Goal: Task Accomplishment & Management: Manage account settings

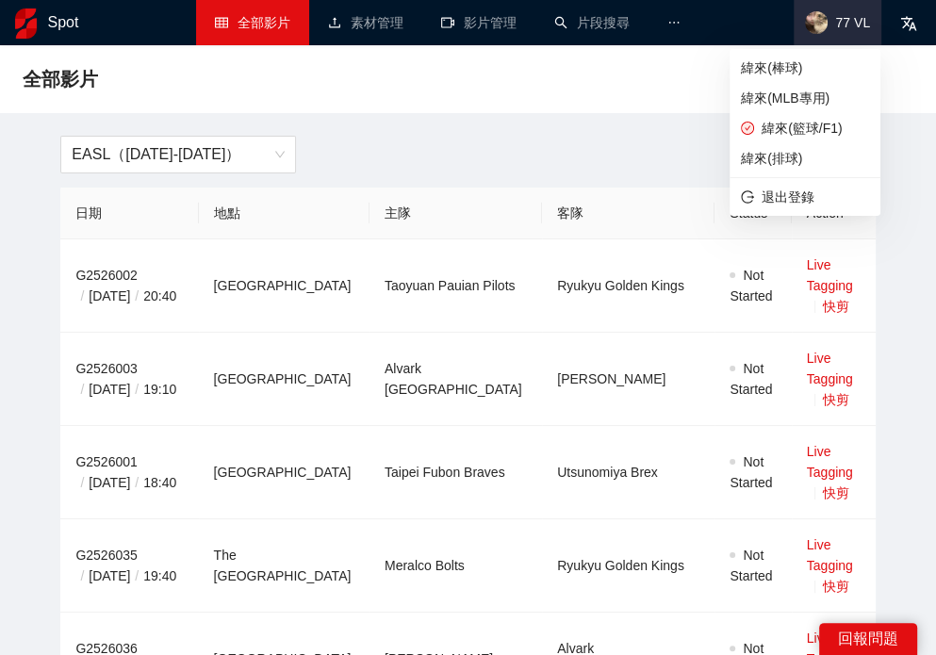
click at [837, 31] on span "77 VL" at bounding box center [838, 22] width 88 height 45
click at [807, 94] on span "緯來(MLB專用)" at bounding box center [805, 98] width 128 height 21
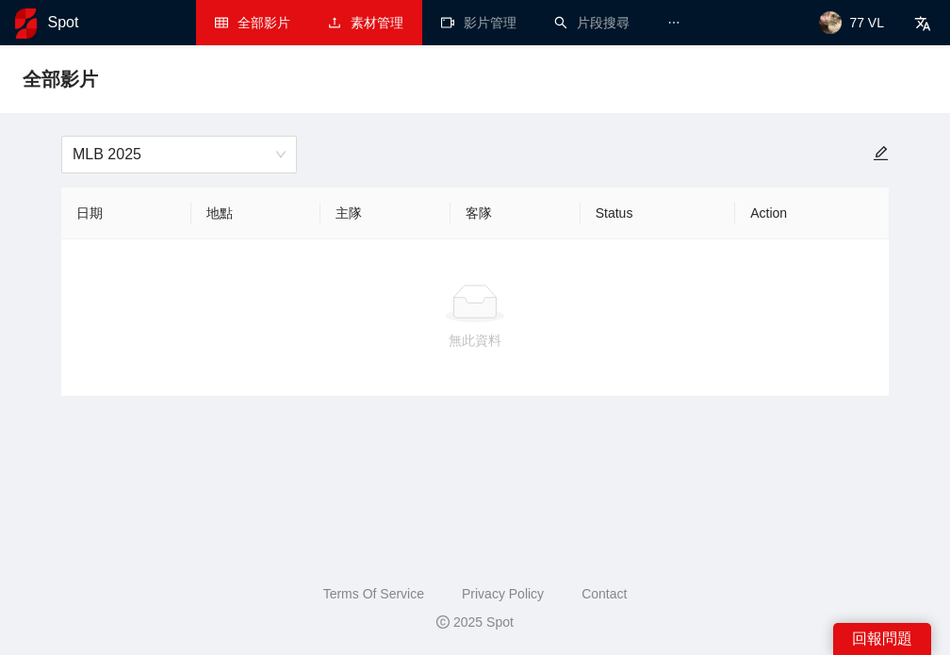
click at [381, 27] on link "素材管理" at bounding box center [365, 22] width 75 height 15
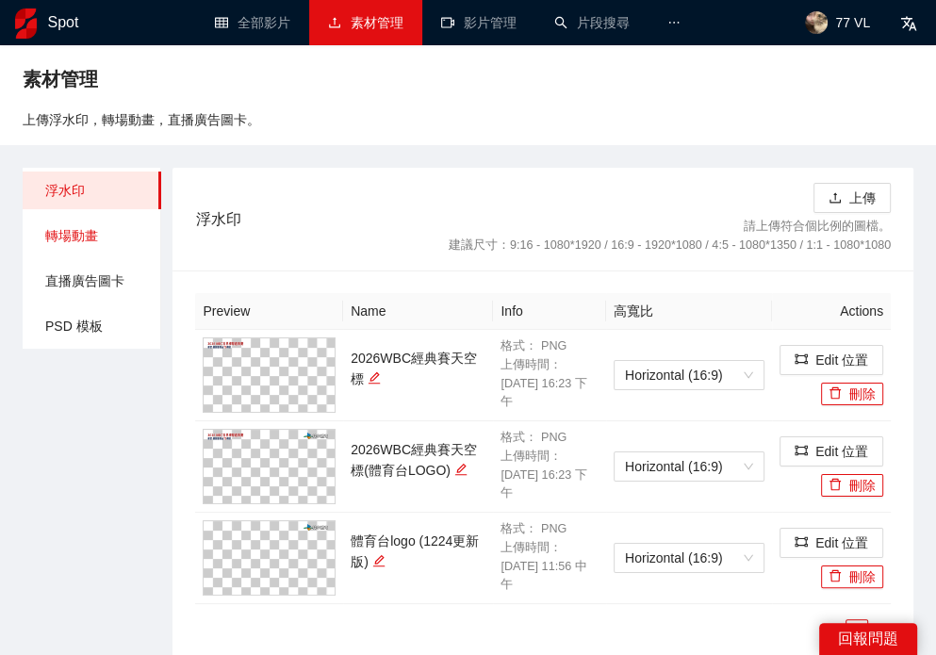
click at [74, 248] on span "轉場動畫" at bounding box center [95, 236] width 101 height 38
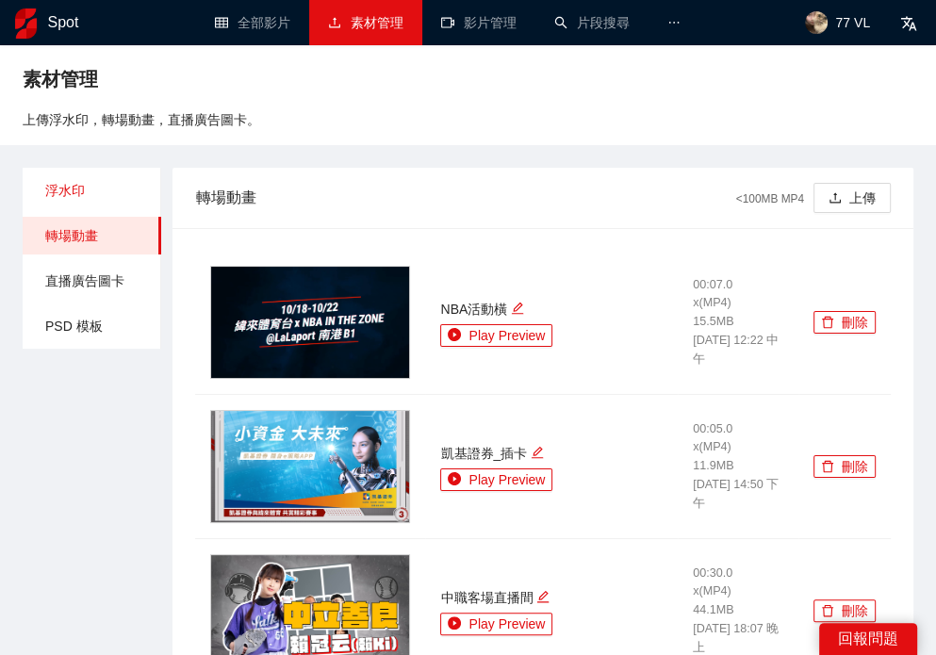
click at [79, 197] on span "浮水印" at bounding box center [95, 191] width 101 height 38
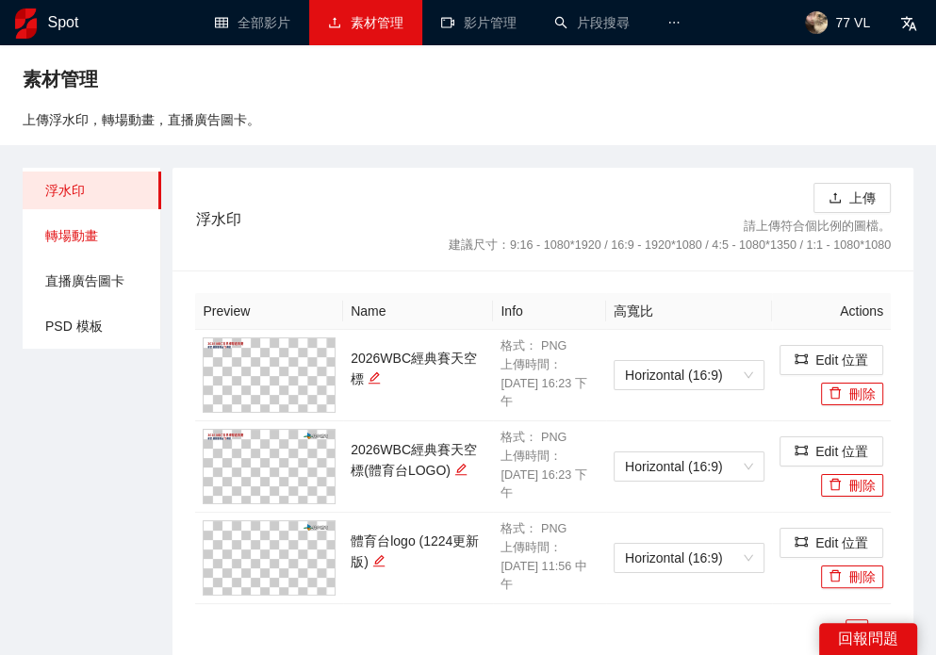
click at [75, 229] on span "轉場動畫" at bounding box center [95, 236] width 101 height 38
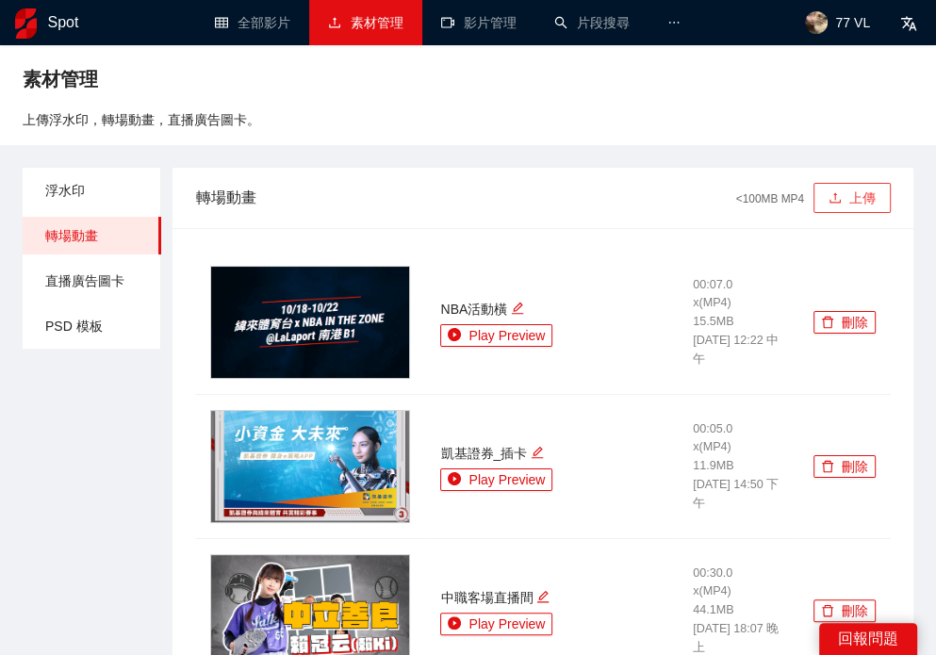
click at [861, 189] on button "上傳" at bounding box center [852, 198] width 77 height 30
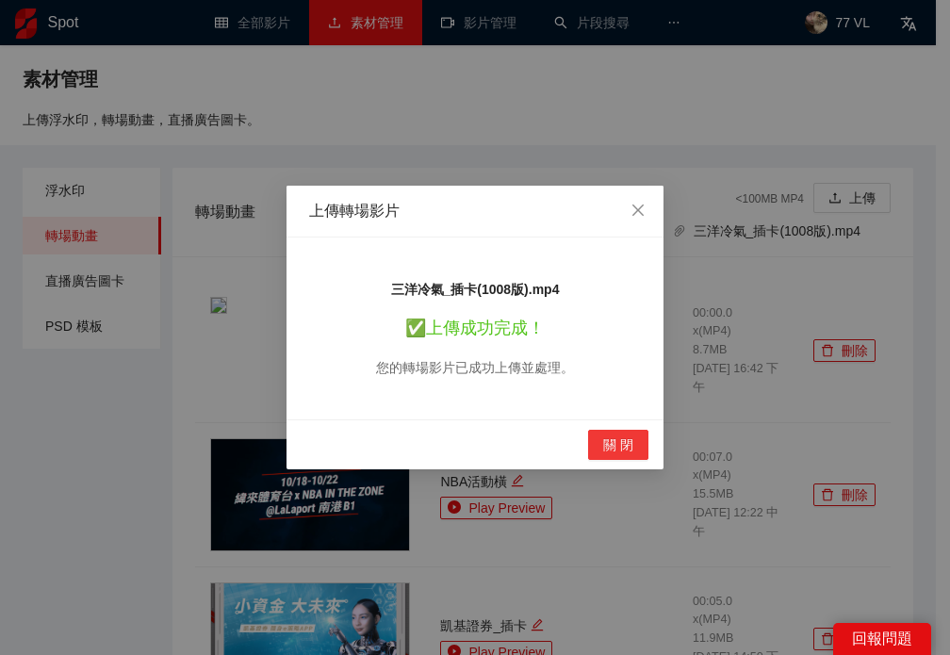
click at [622, 444] on span "關 閉" at bounding box center [618, 445] width 30 height 21
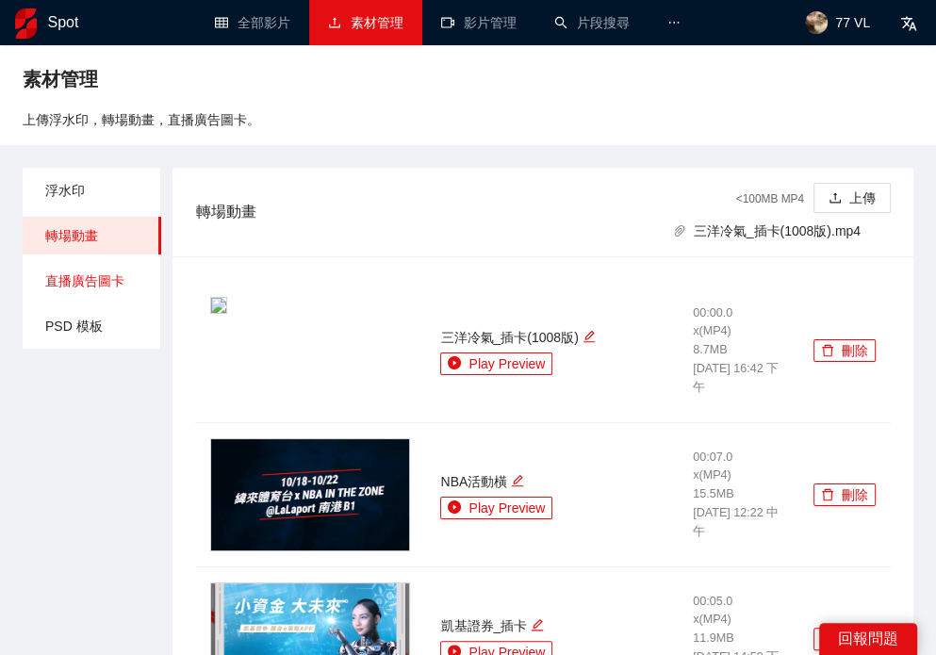
click at [81, 285] on span "直播廣告圖卡" at bounding box center [95, 281] width 101 height 38
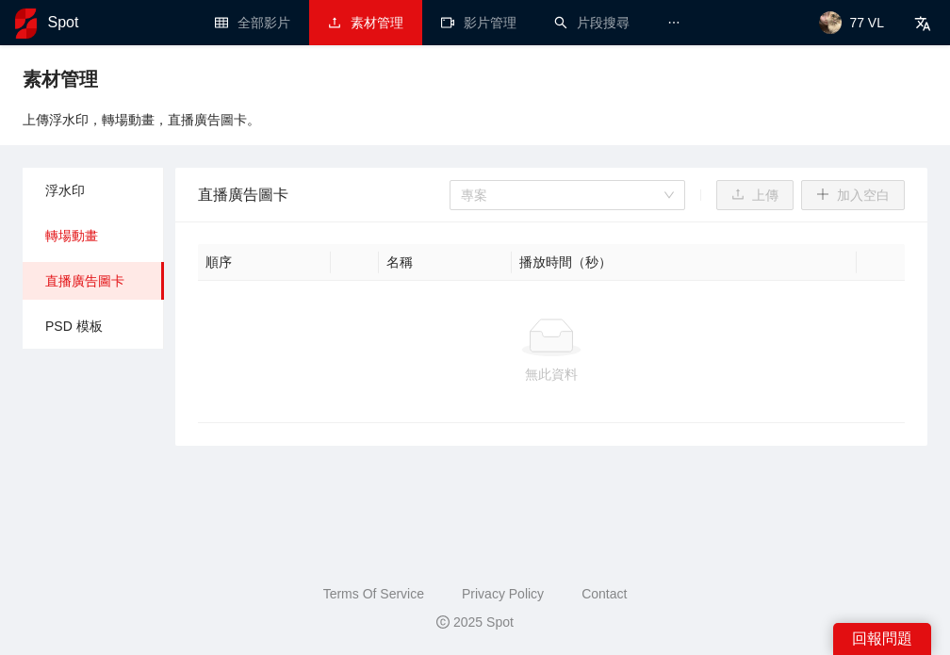
click at [91, 231] on span "轉場動畫" at bounding box center [97, 236] width 104 height 38
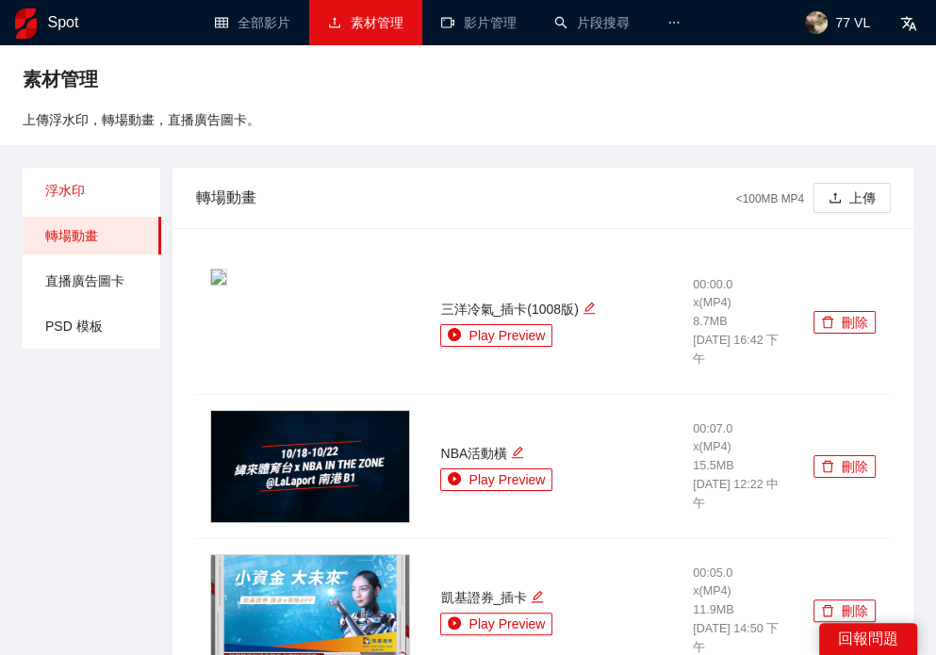
click at [106, 186] on span "浮水印" at bounding box center [95, 191] width 101 height 38
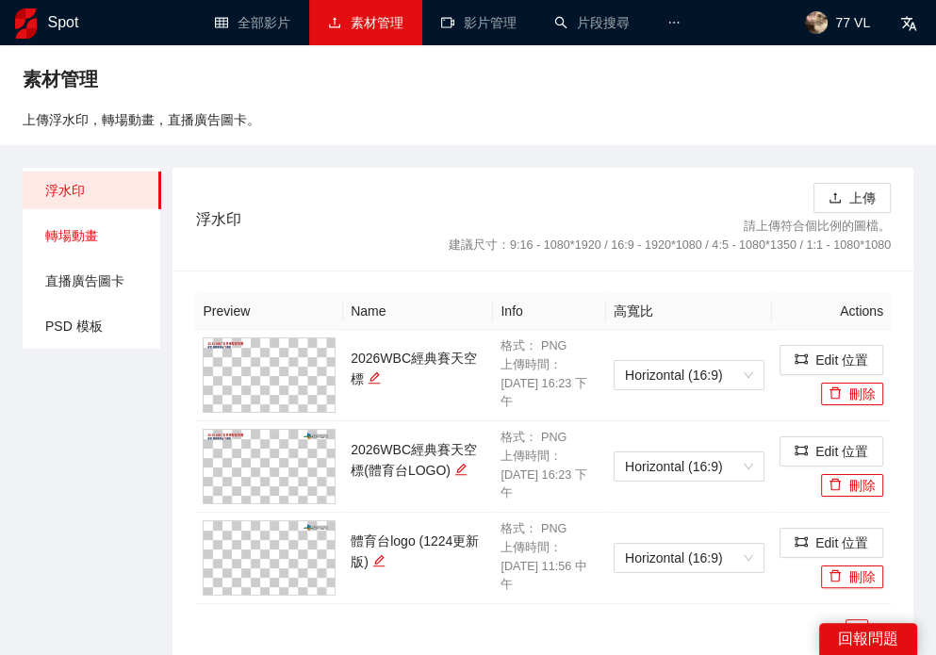
click at [104, 237] on span "轉場動畫" at bounding box center [95, 236] width 101 height 38
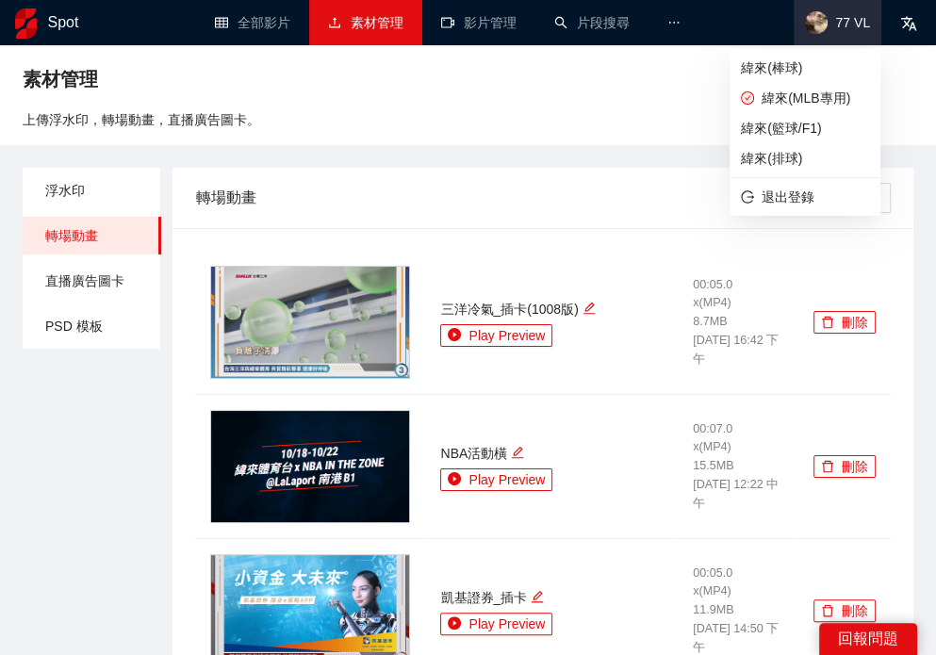
click at [817, 18] on img at bounding box center [816, 22] width 23 height 23
click at [832, 65] on span "緯來(棒球)" at bounding box center [805, 68] width 128 height 21
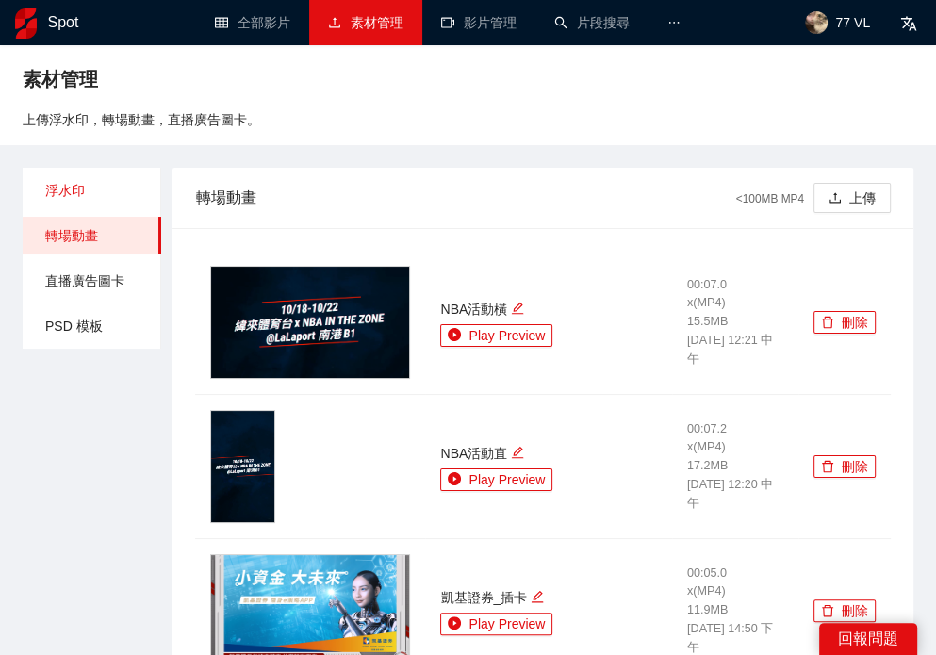
click at [104, 189] on span "浮水印" at bounding box center [95, 191] width 101 height 38
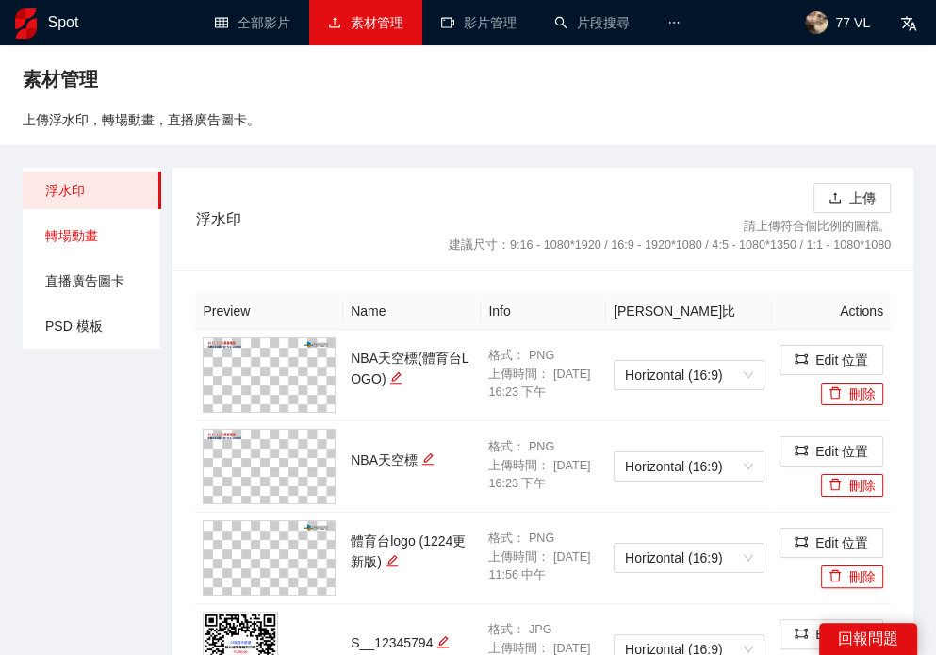
click at [79, 231] on span "轉場動畫" at bounding box center [95, 236] width 101 height 38
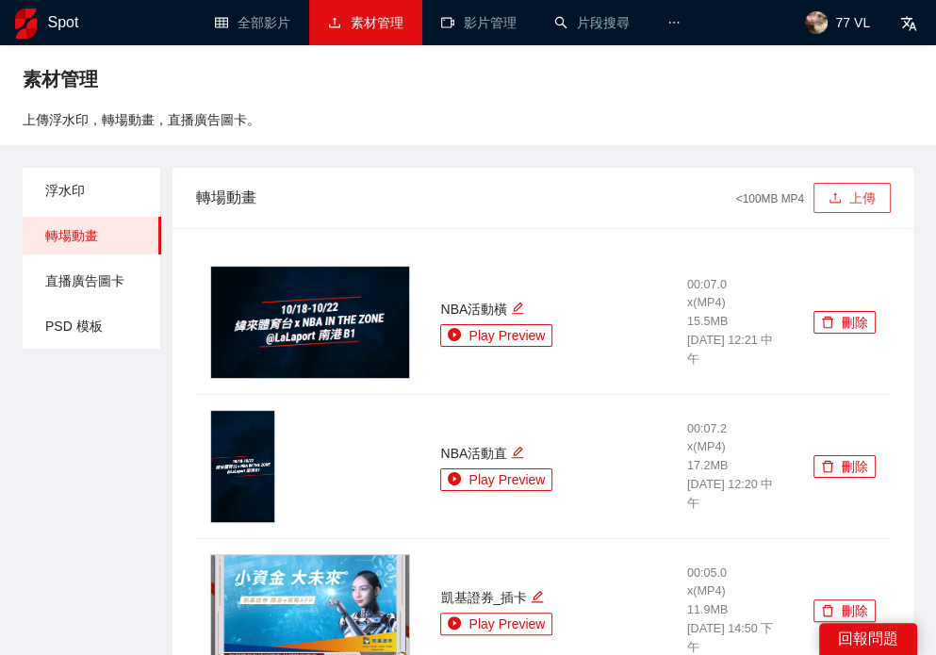
click at [841, 196] on icon "upload" at bounding box center [835, 197] width 13 height 13
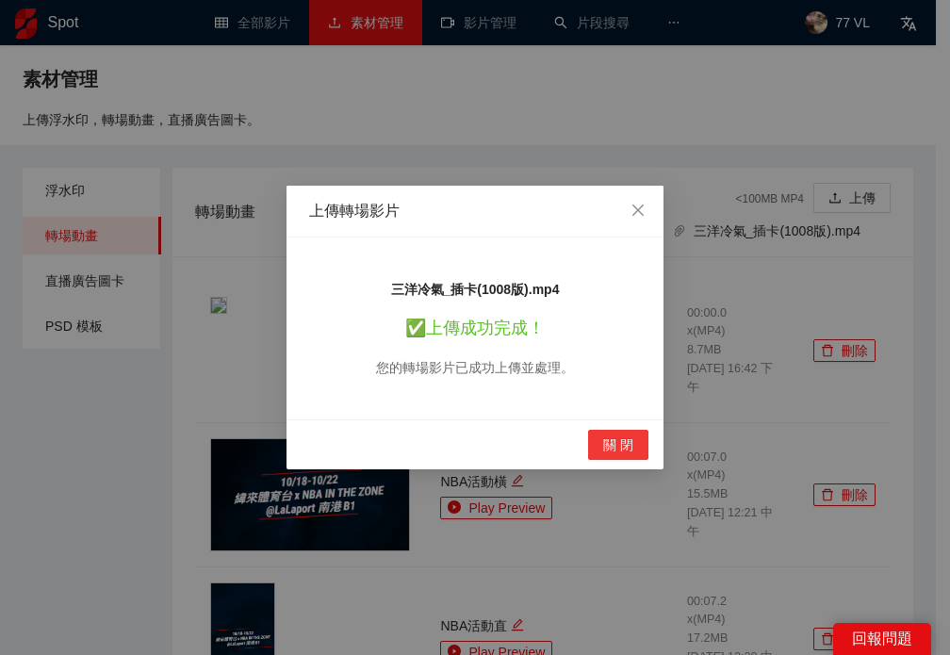
click at [628, 444] on span "關 閉" at bounding box center [618, 445] width 30 height 21
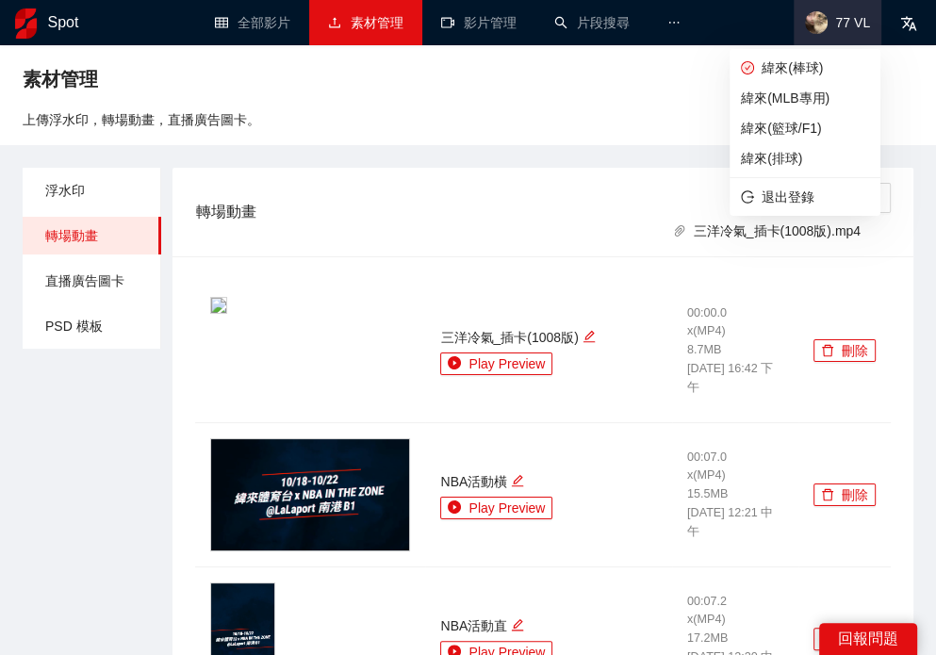
click at [828, 25] on img at bounding box center [816, 22] width 23 height 23
click at [806, 129] on span "緯來(籃球/F1)" at bounding box center [805, 128] width 128 height 21
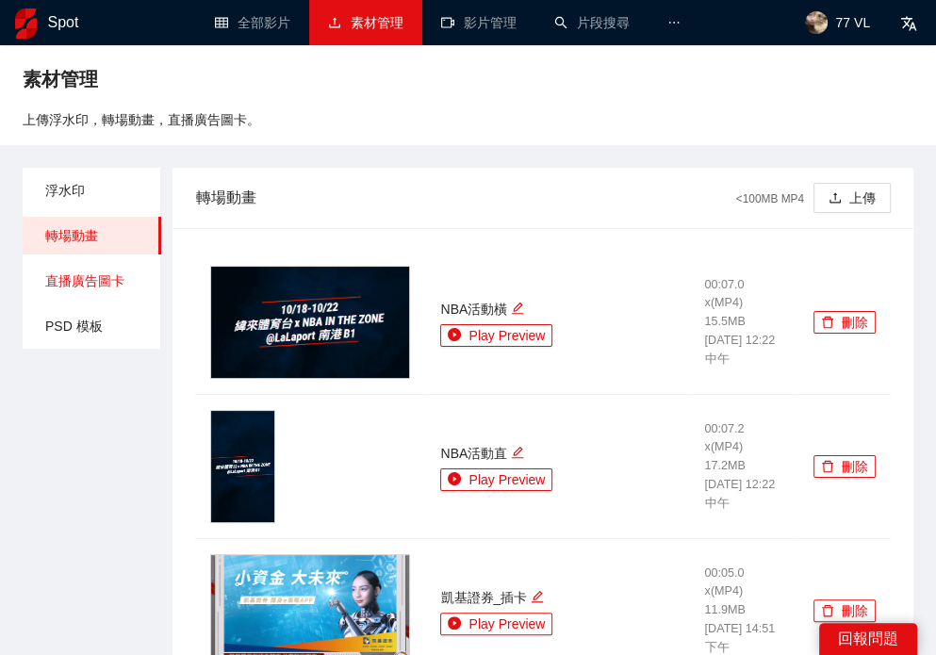
click at [100, 290] on span "直播廣告圖卡" at bounding box center [95, 281] width 101 height 38
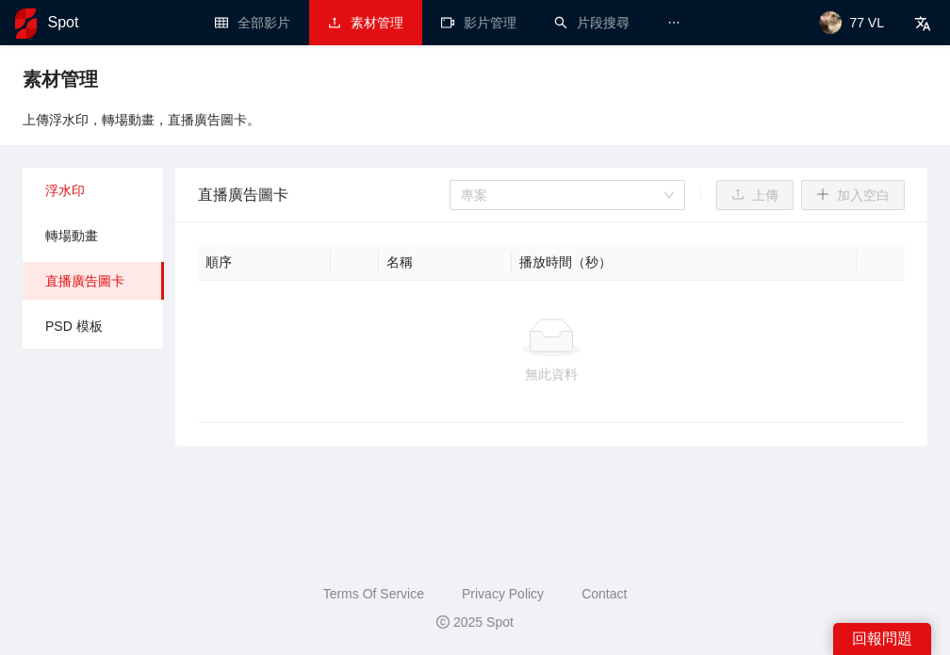
click at [91, 191] on span "浮水印" at bounding box center [97, 191] width 104 height 38
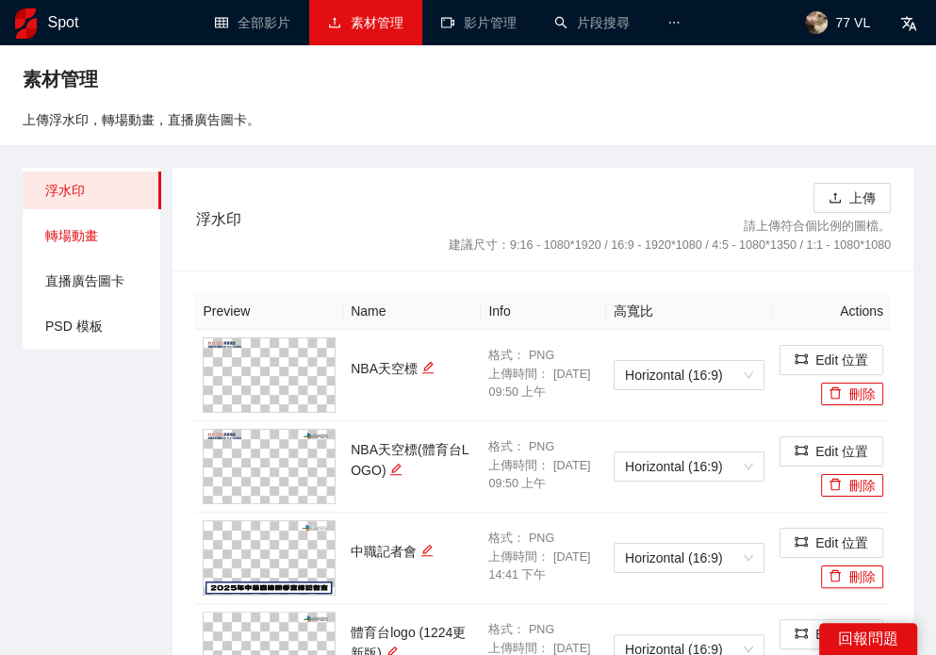
click at [93, 235] on span "轉場動畫" at bounding box center [95, 236] width 101 height 38
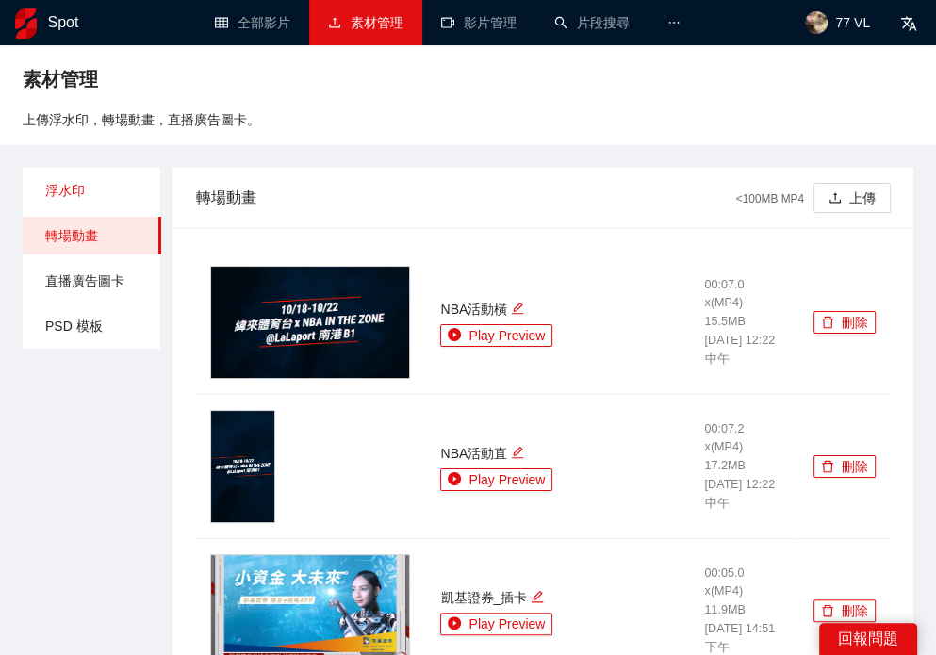
click at [92, 178] on span "浮水印" at bounding box center [95, 191] width 101 height 38
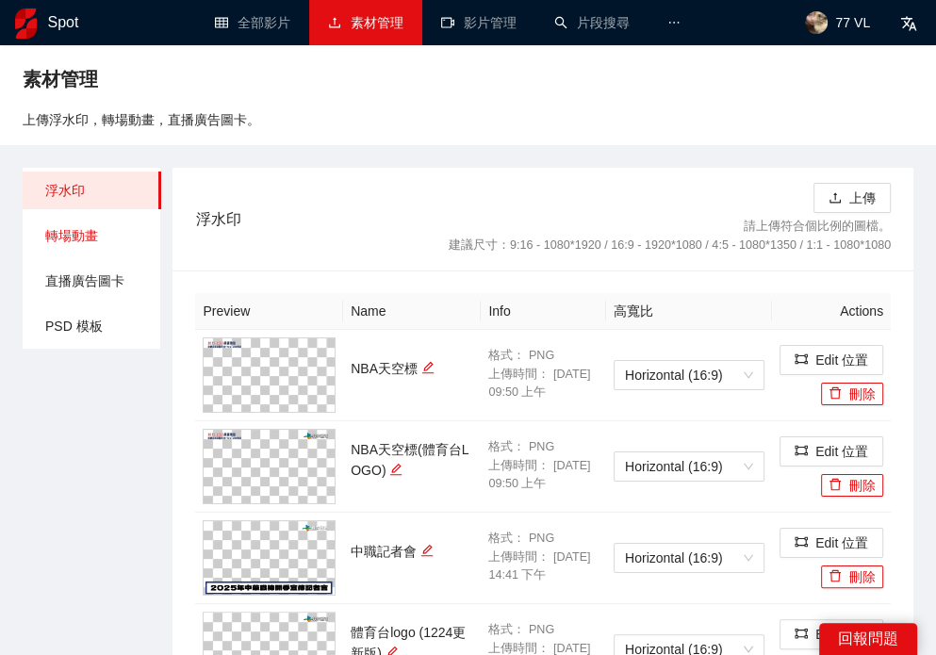
click at [88, 232] on span "轉場動畫" at bounding box center [95, 236] width 101 height 38
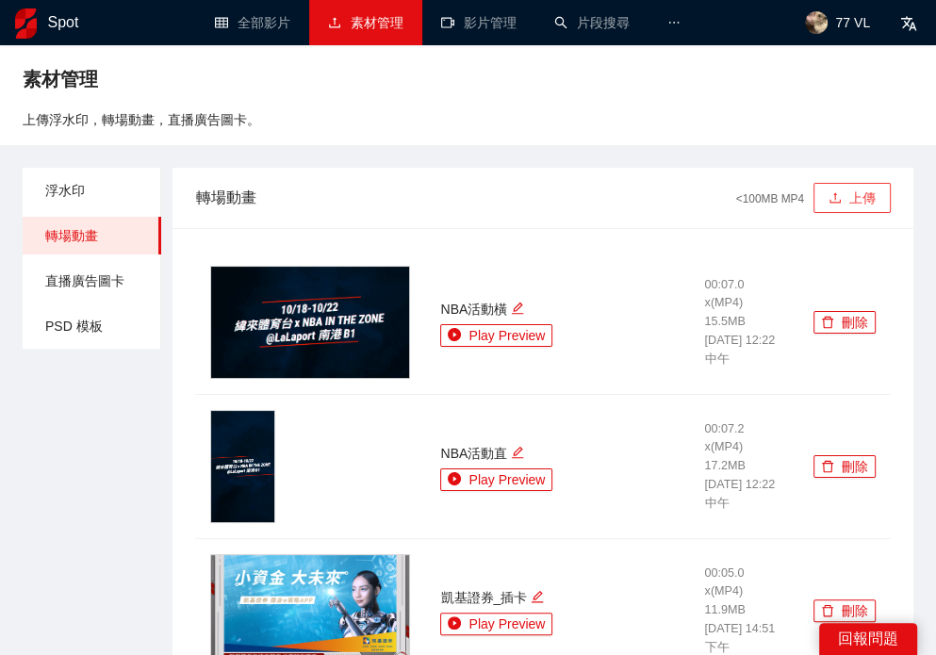
click at [865, 190] on button "上傳" at bounding box center [852, 198] width 77 height 30
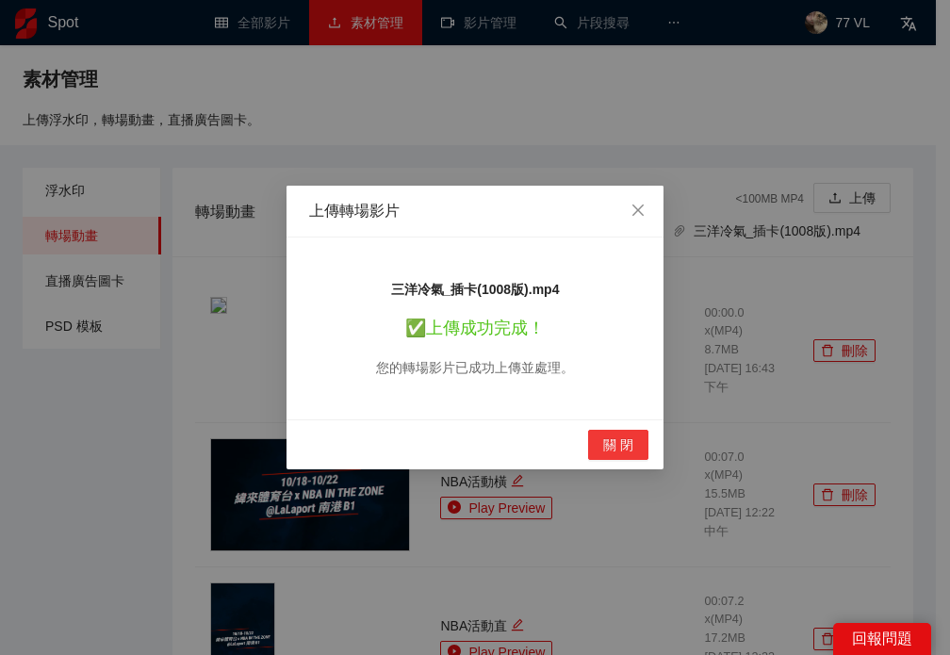
click at [622, 443] on span "關 閉" at bounding box center [618, 445] width 30 height 21
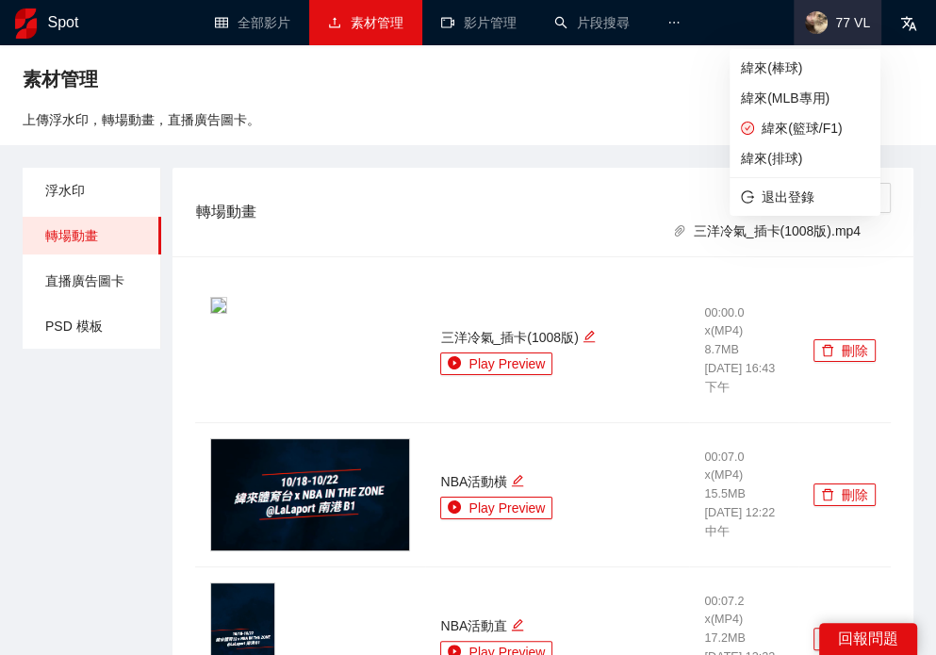
click at [832, 10] on span "77 VL" at bounding box center [838, 22] width 88 height 45
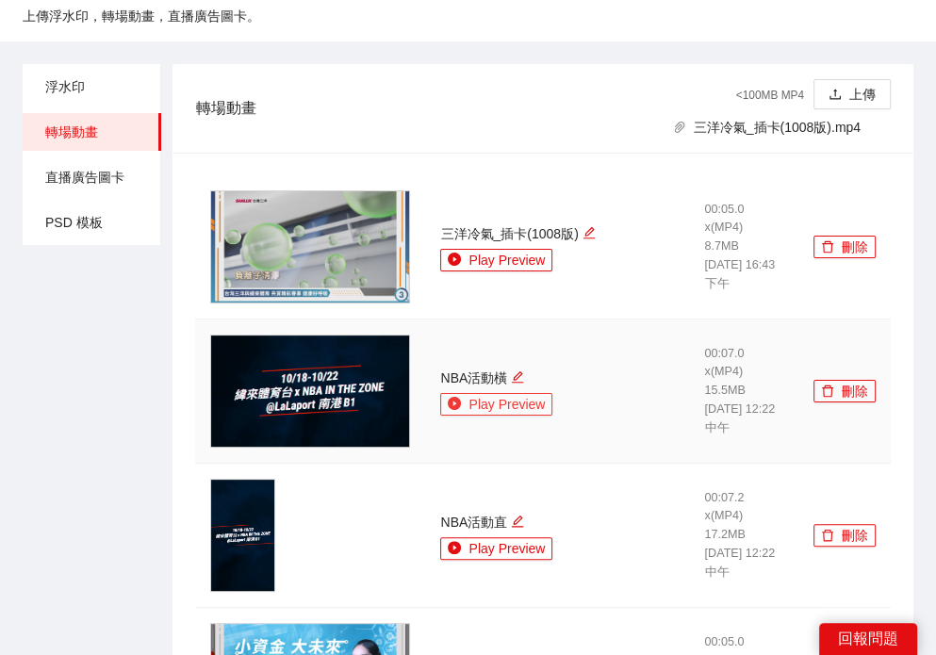
scroll to position [283, 0]
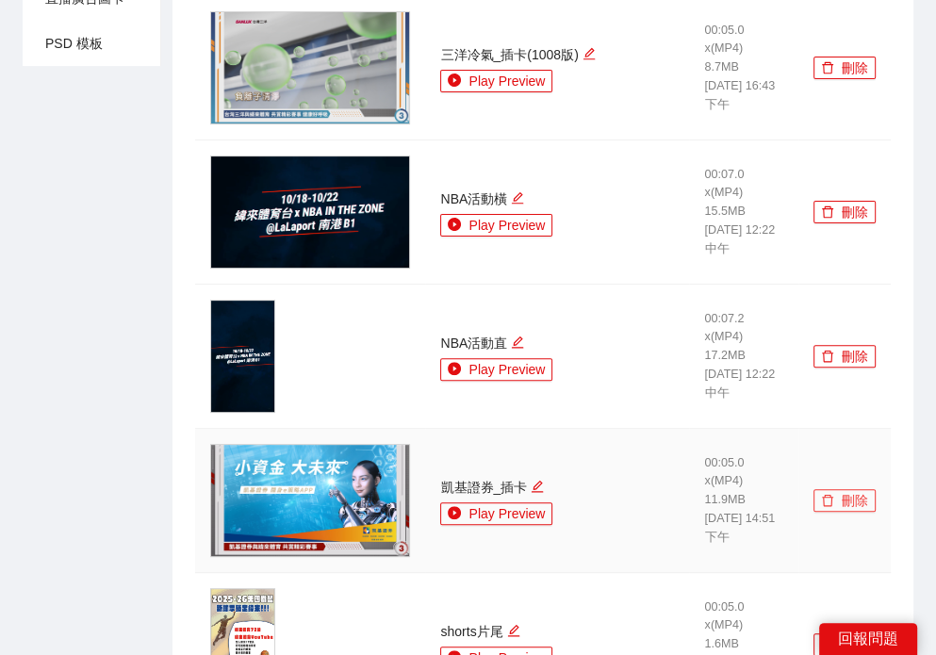
click at [852, 499] on button "刪除" at bounding box center [845, 500] width 62 height 23
click at [872, 444] on span "Yes" at bounding box center [880, 444] width 22 height 21
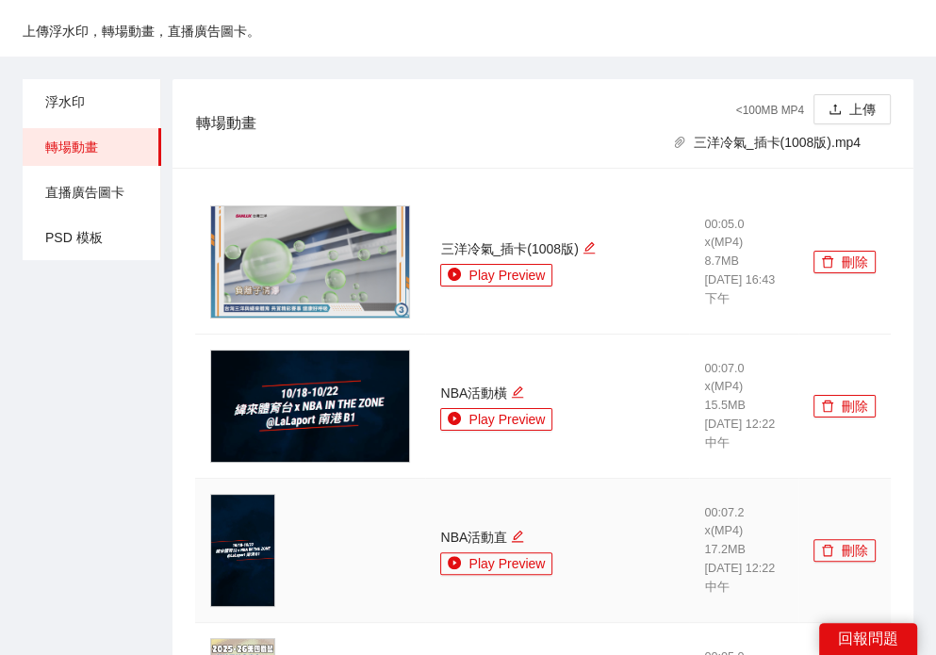
scroll to position [0, 0]
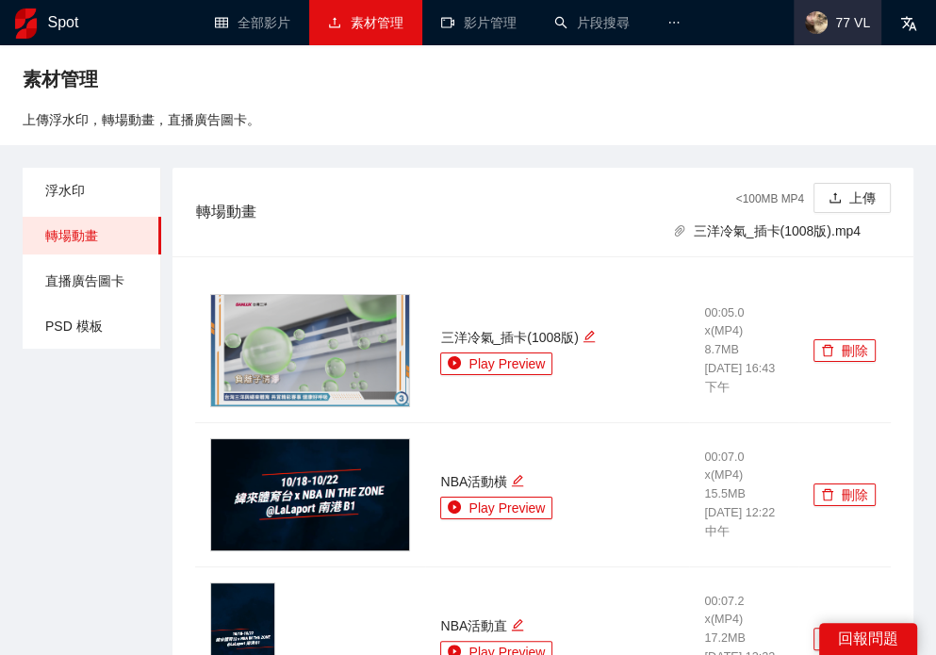
click at [828, 25] on img at bounding box center [816, 22] width 23 height 23
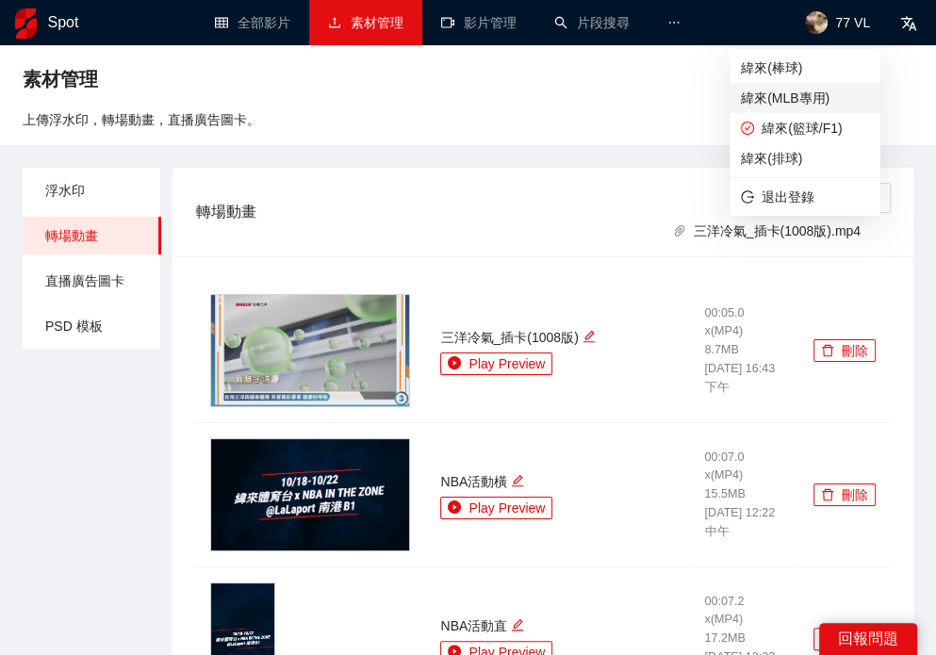
click at [821, 98] on span "緯來(MLB專用)" at bounding box center [805, 98] width 128 height 21
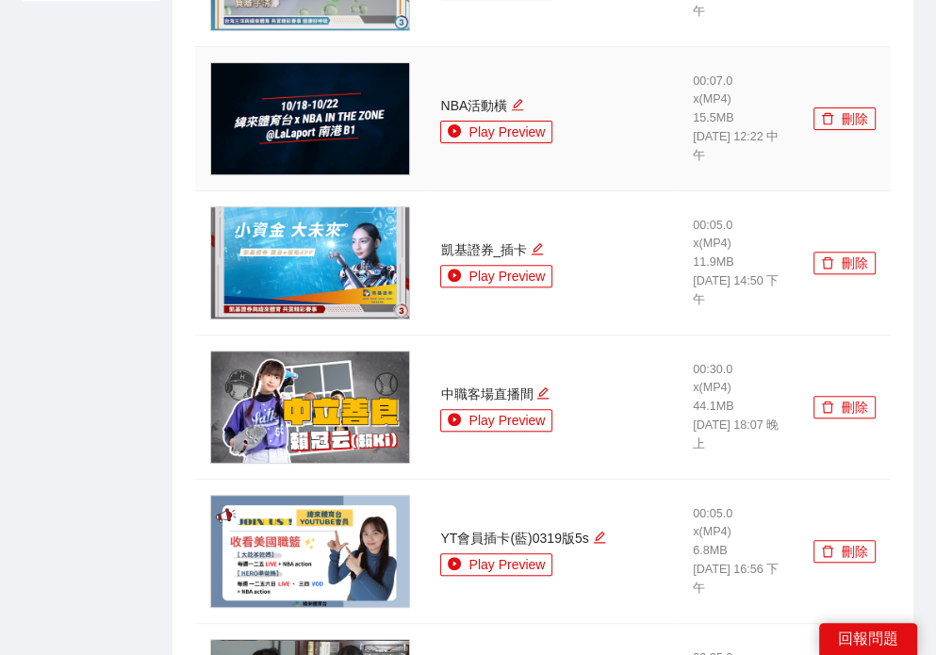
scroll to position [377, 0]
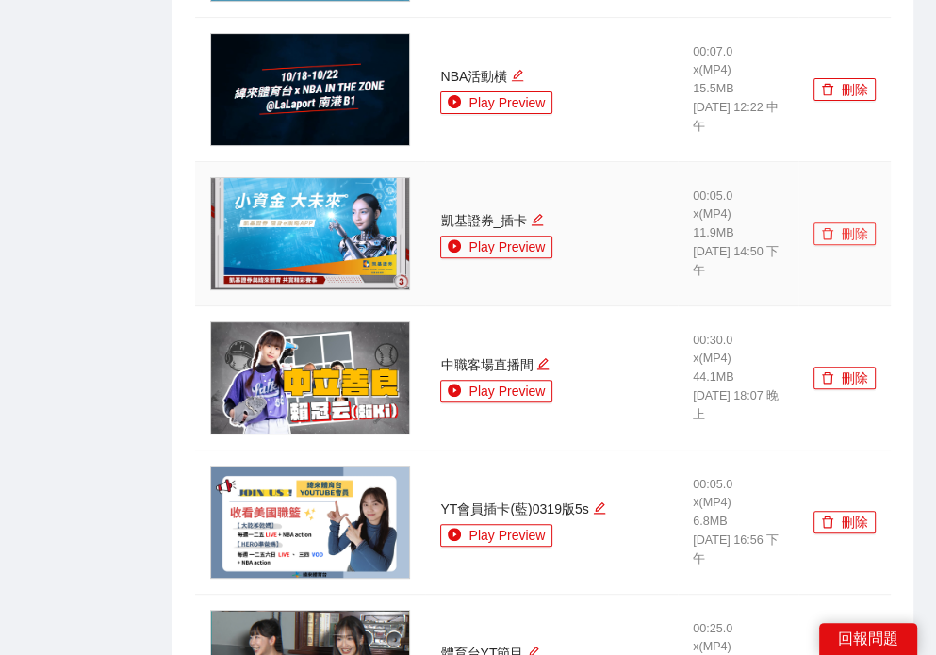
click at [838, 229] on button "刪除" at bounding box center [845, 233] width 62 height 23
click at [873, 173] on span "Yes" at bounding box center [876, 177] width 22 height 21
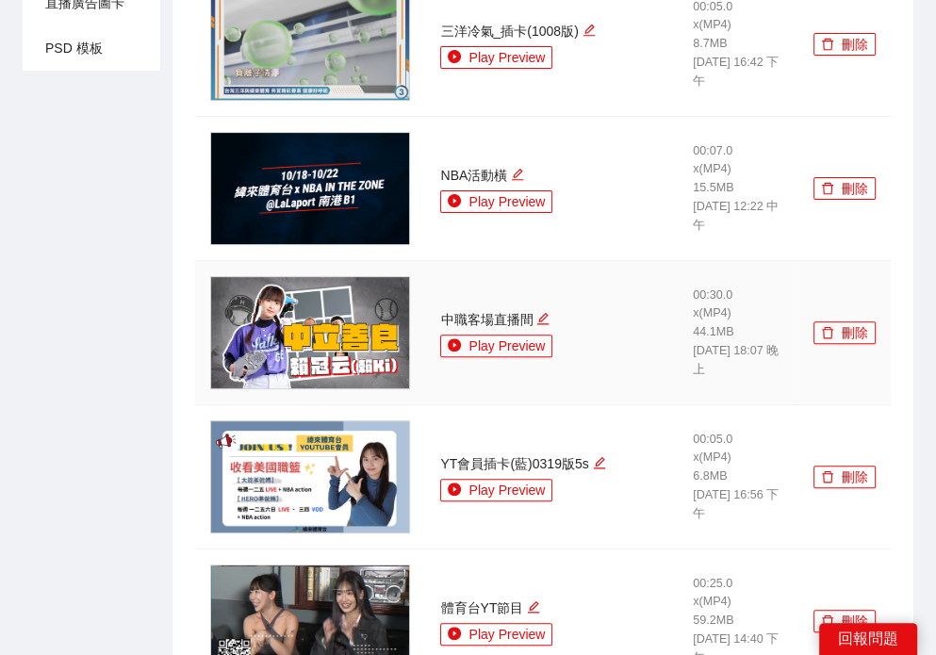
scroll to position [0, 0]
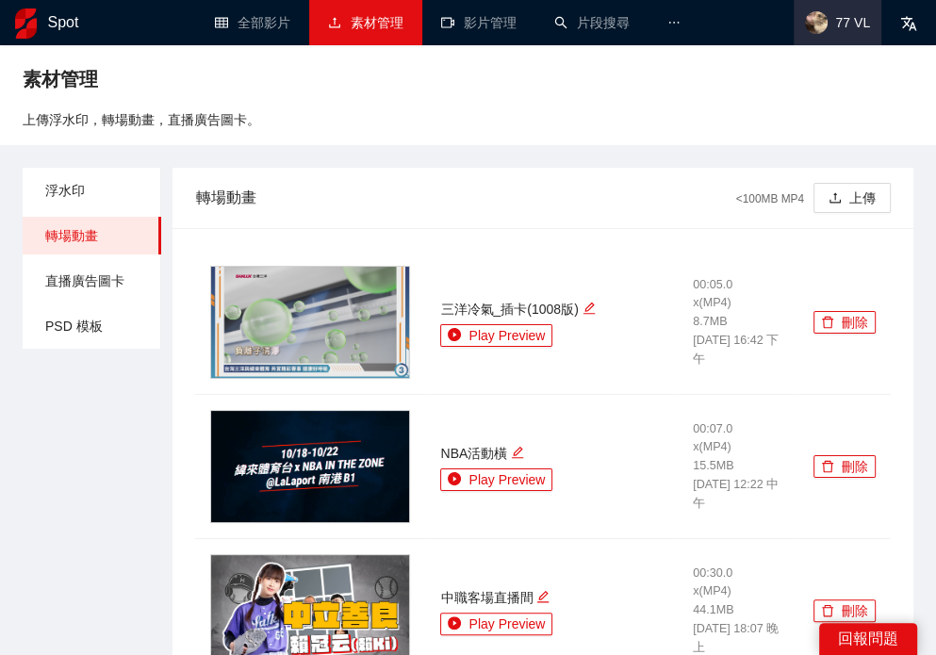
click at [848, 35] on span "77 VL" at bounding box center [838, 22] width 88 height 45
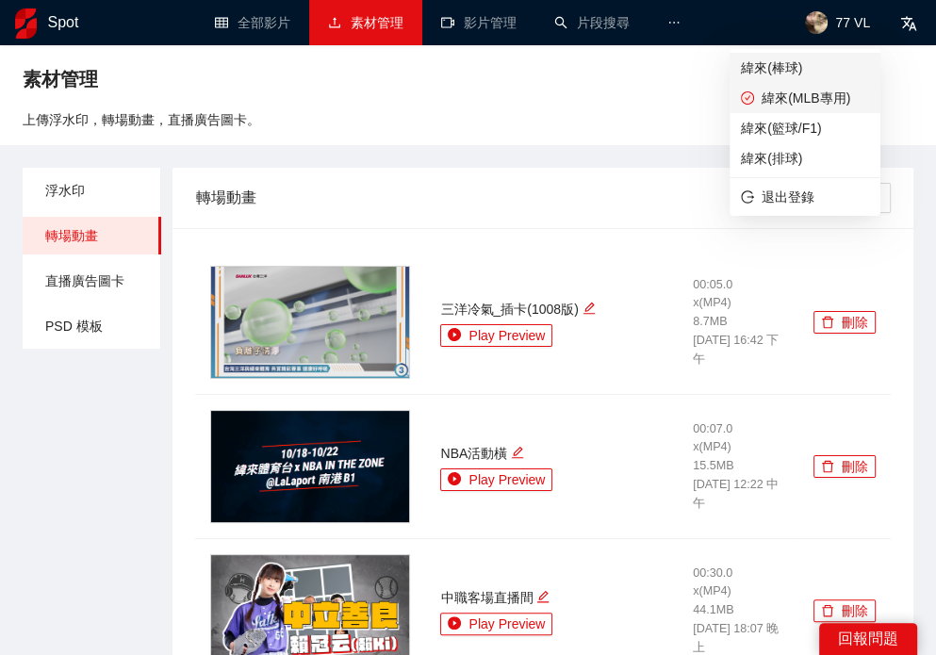
click at [807, 69] on span "緯來(棒球)" at bounding box center [805, 68] width 128 height 21
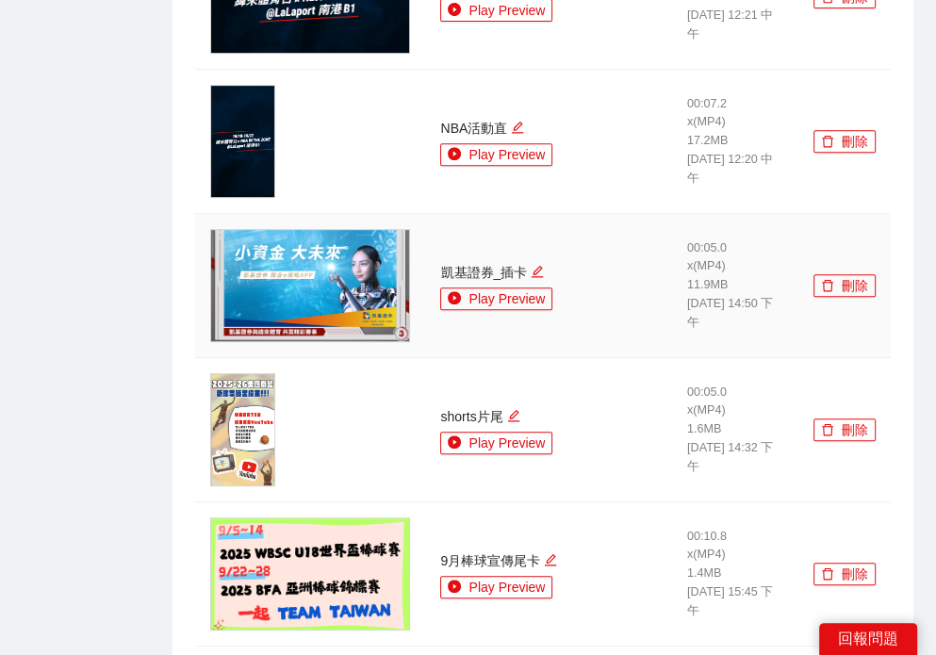
scroll to position [471, 0]
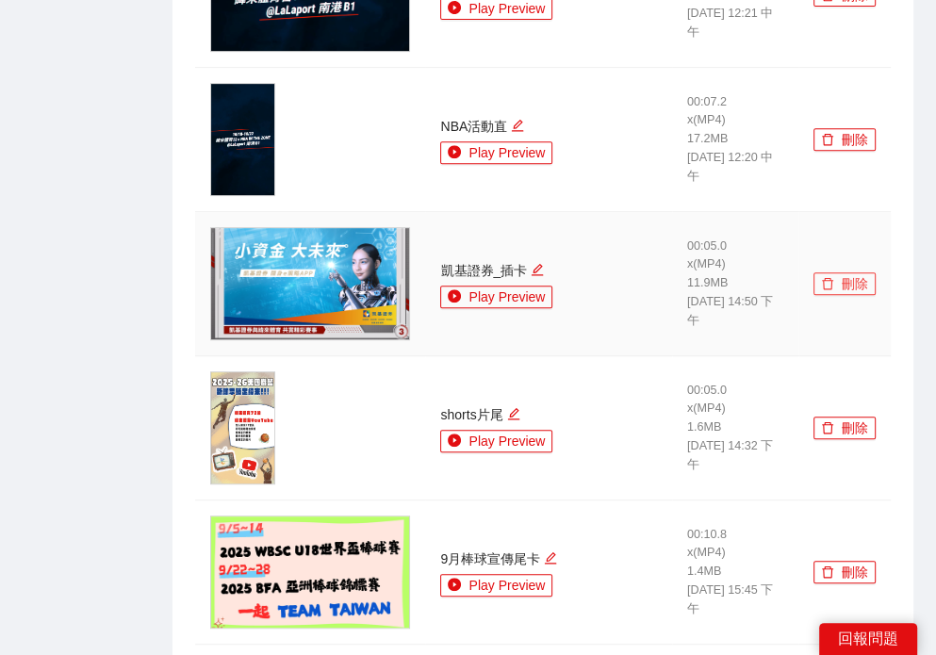
click at [837, 285] on button "刪除" at bounding box center [845, 283] width 62 height 23
click at [865, 229] on span "Yes" at bounding box center [876, 227] width 22 height 21
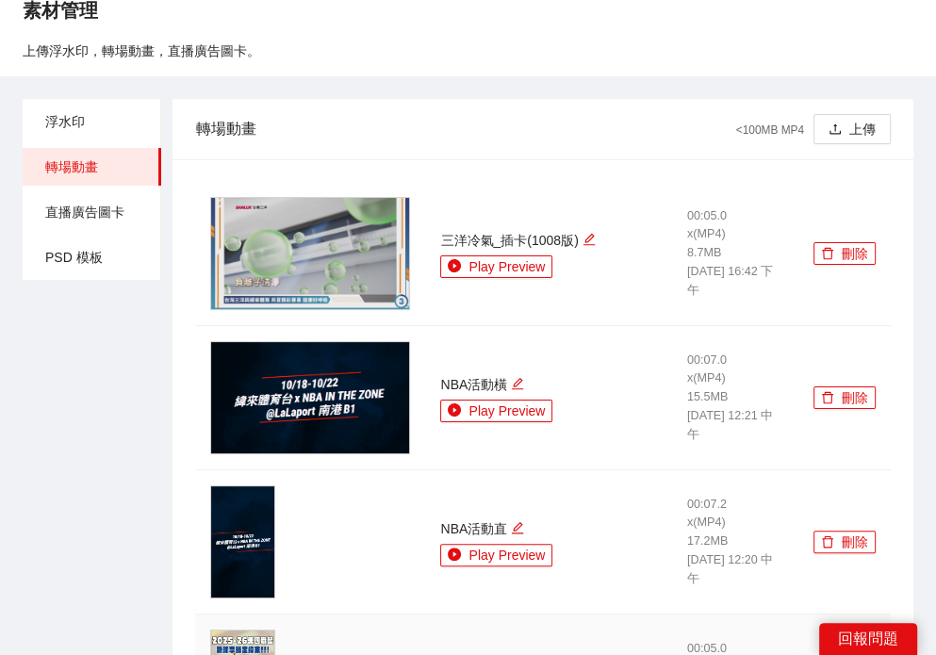
scroll to position [0, 0]
